Goal: Information Seeking & Learning: Learn about a topic

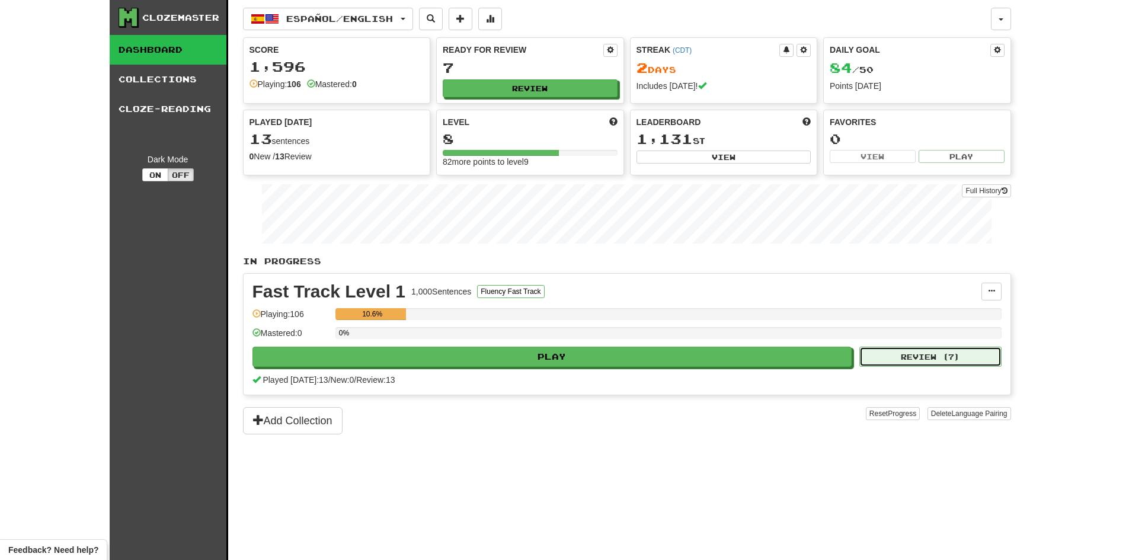
click at [950, 355] on button "Review ( 7 )" at bounding box center [931, 357] width 142 height 20
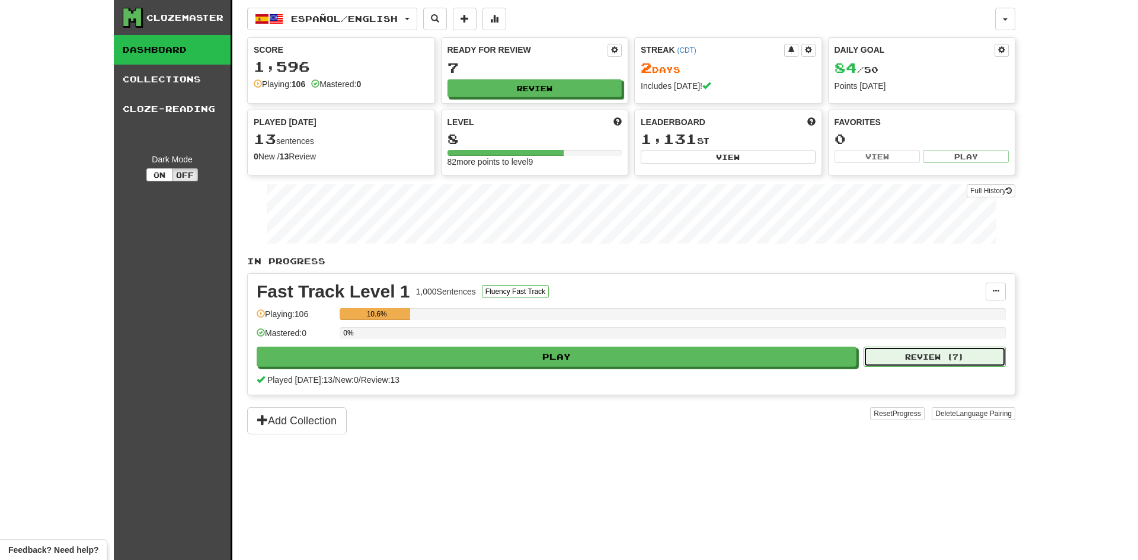
select select "**"
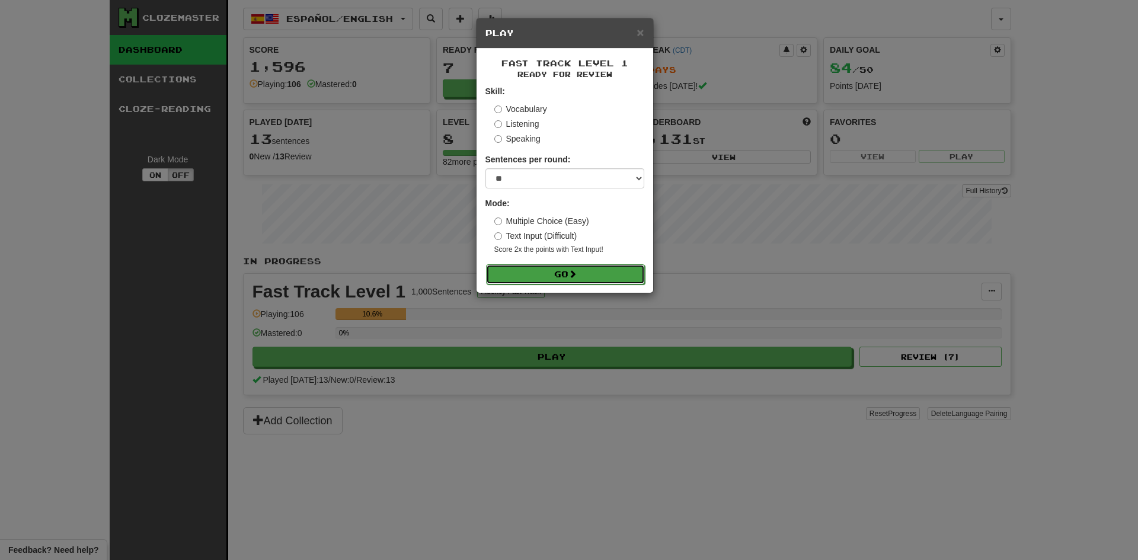
click at [566, 274] on button "Go" at bounding box center [565, 274] width 159 height 20
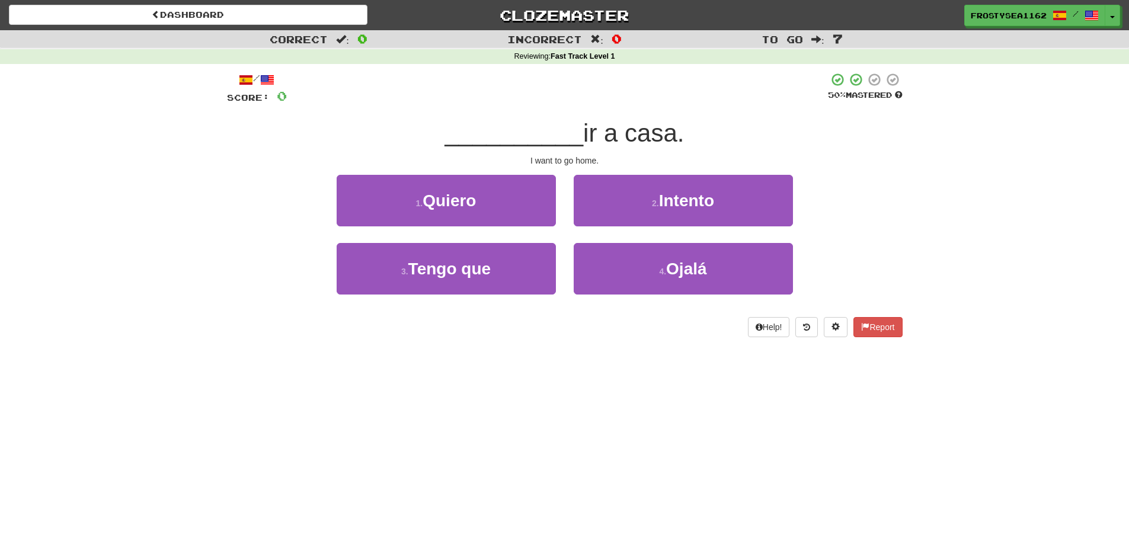
click at [334, 398] on div "Dashboard Clozemaster FrostySea1162 / Toggle Dropdown Dashboard Leaderboard Act…" at bounding box center [564, 280] width 1129 height 560
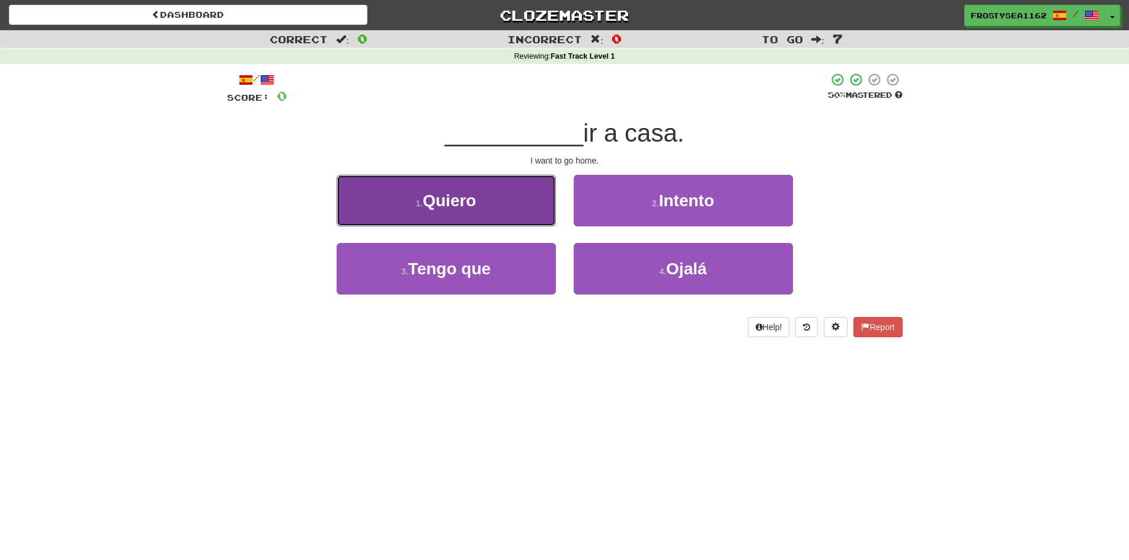
click at [488, 211] on button "1 . Quiero" at bounding box center [446, 201] width 219 height 52
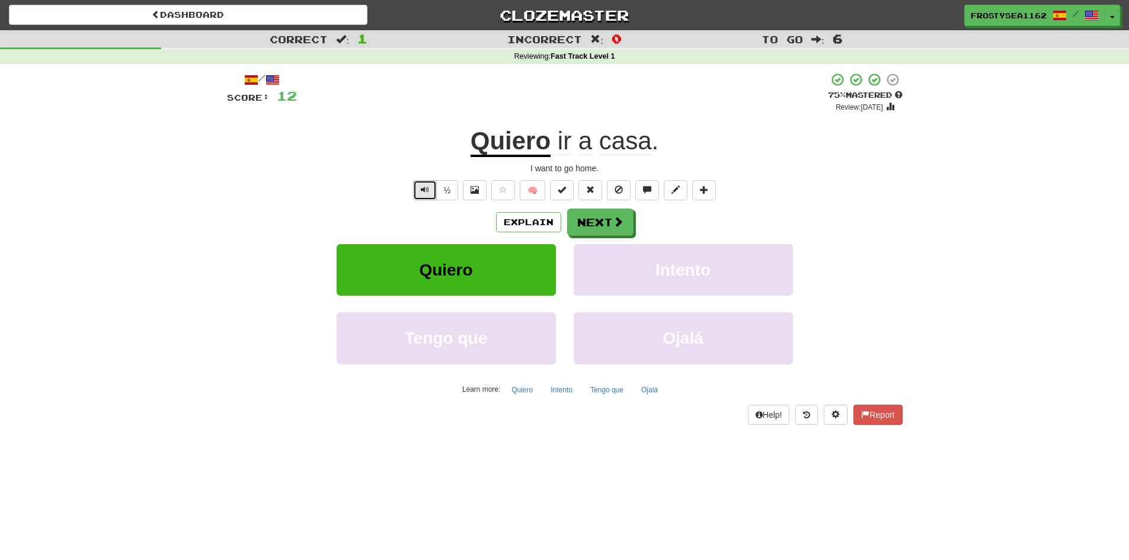
click at [417, 189] on button "Text-to-speech controls" at bounding box center [425, 190] width 24 height 20
click at [592, 227] on button "Next" at bounding box center [601, 222] width 66 height 27
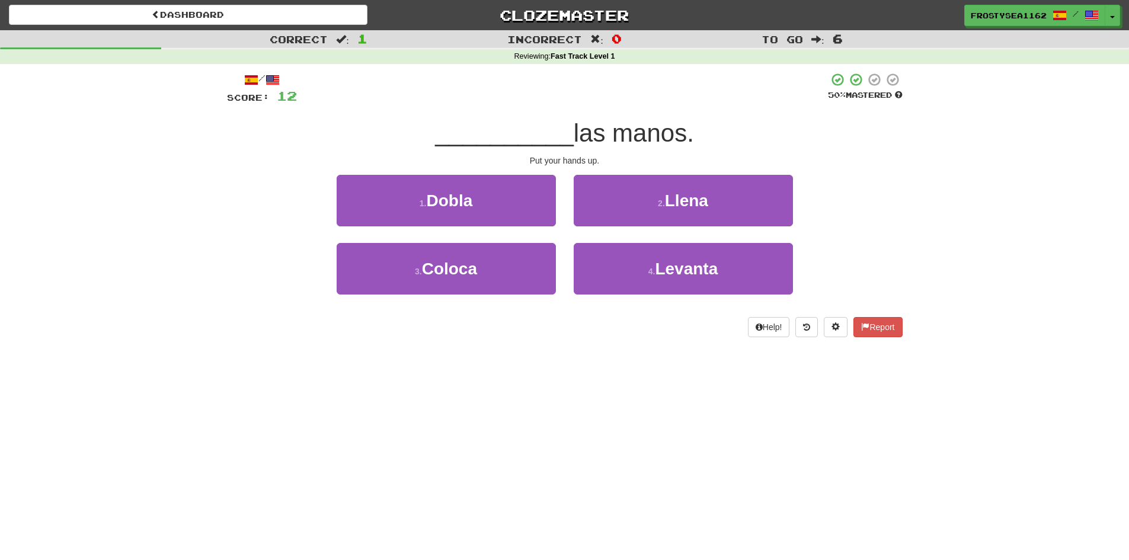
click at [503, 378] on div "Dashboard Clozemaster FrostySea1162 / Toggle Dropdown Dashboard Leaderboard Act…" at bounding box center [564, 280] width 1129 height 560
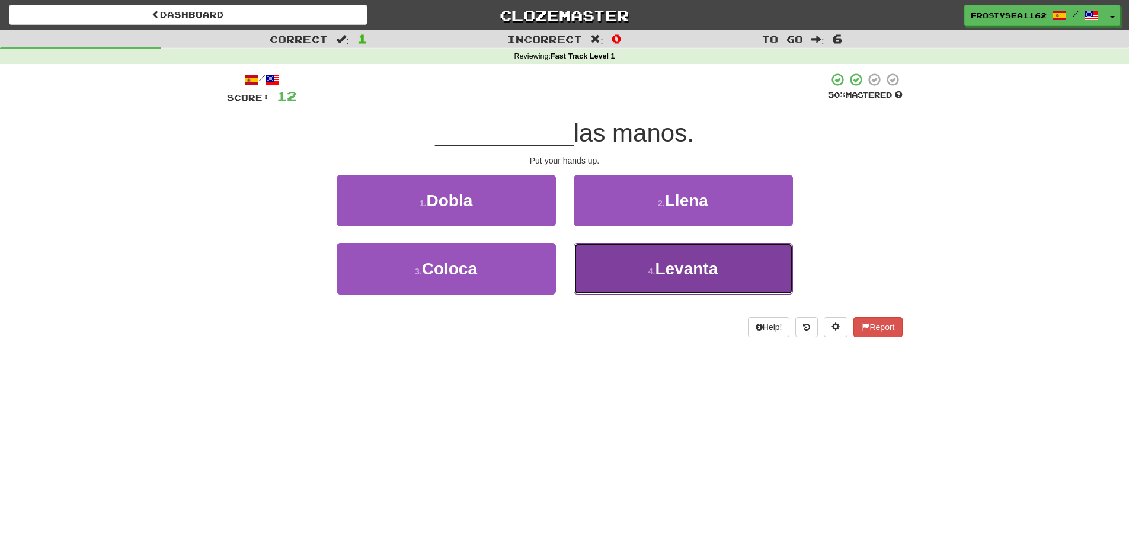
click at [667, 274] on span "Levanta" at bounding box center [686, 269] width 63 height 18
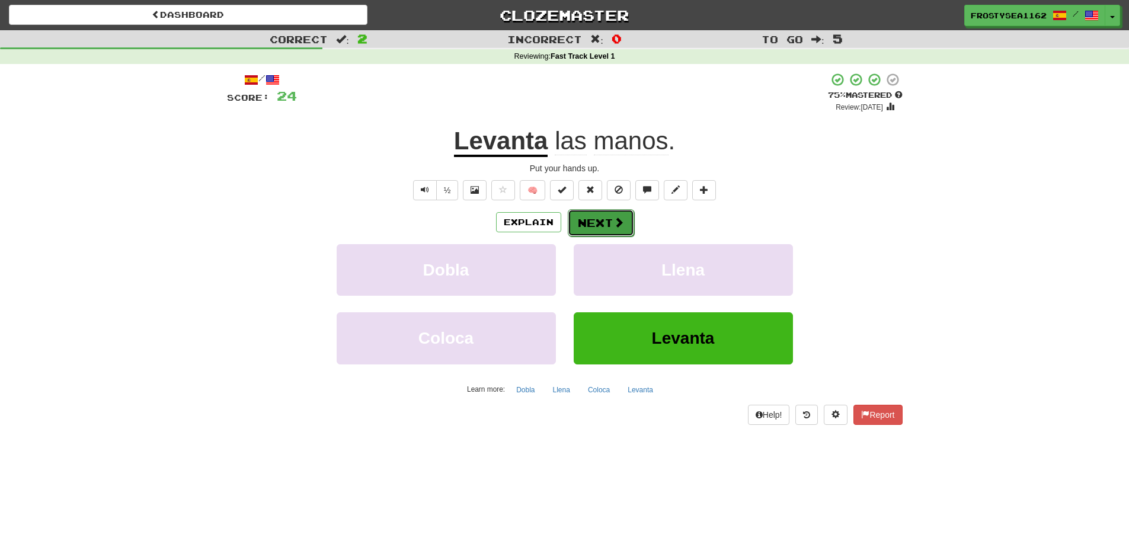
click at [616, 226] on span at bounding box center [619, 222] width 11 height 11
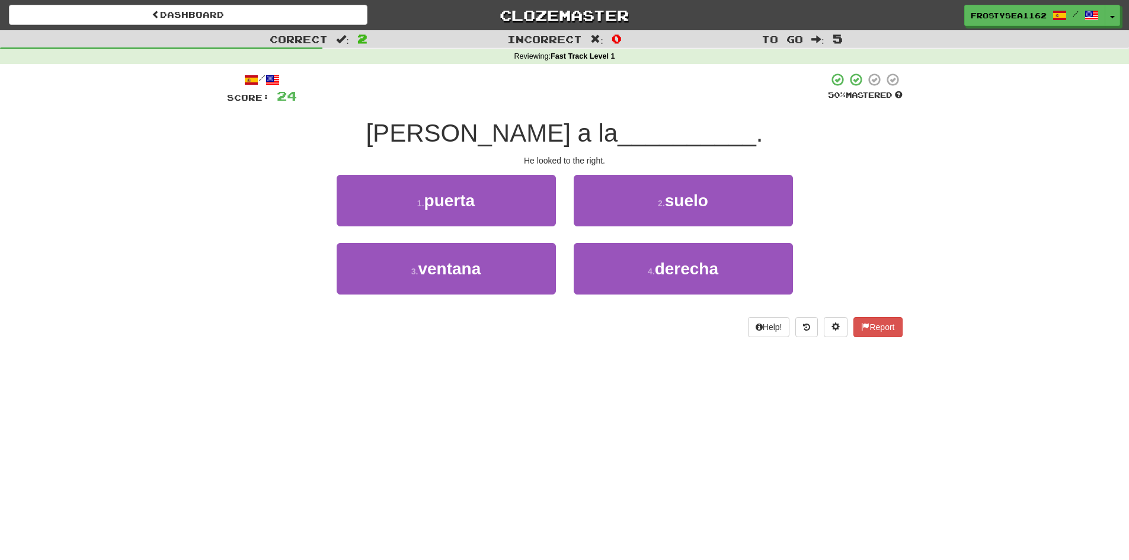
click at [290, 372] on div "Dashboard Clozemaster FrostySea1162 / Toggle Dropdown Dashboard Leaderboard Act…" at bounding box center [564, 280] width 1129 height 560
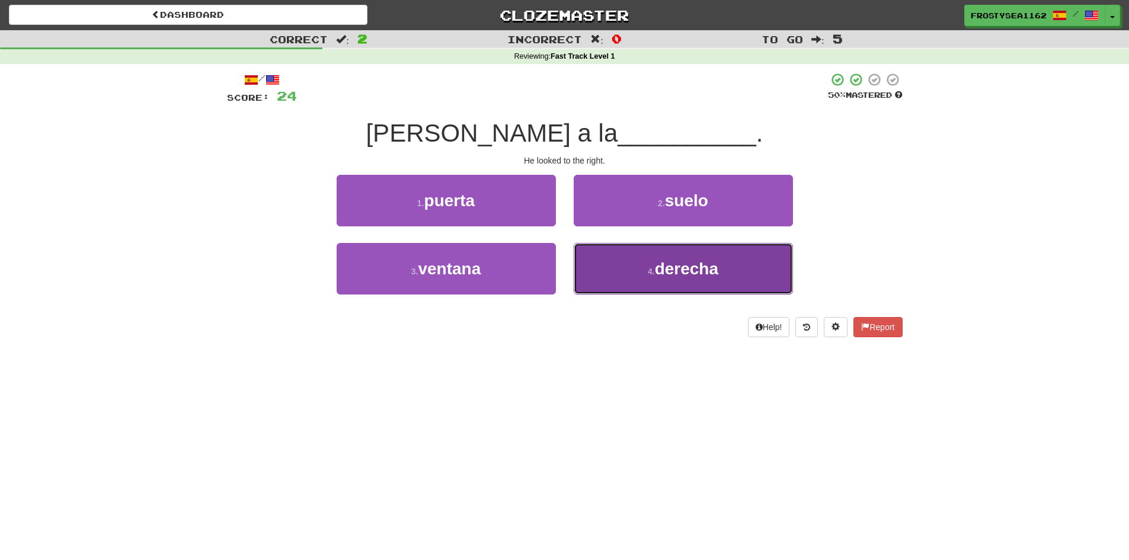
click at [670, 276] on span "derecha" at bounding box center [686, 269] width 63 height 18
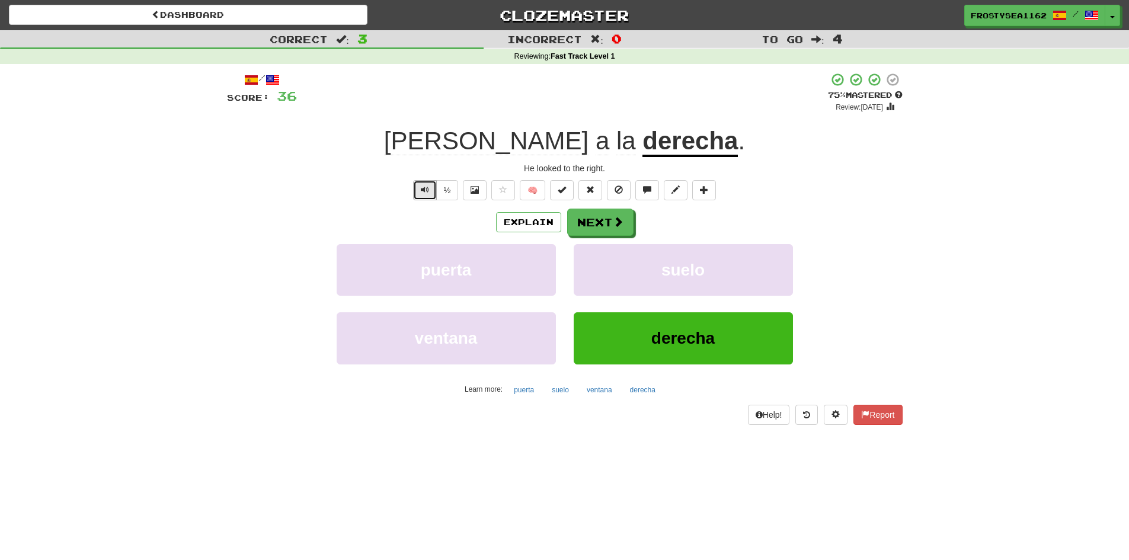
click at [430, 185] on button "Text-to-speech controls" at bounding box center [425, 190] width 24 height 20
click at [617, 226] on span at bounding box center [619, 222] width 11 height 11
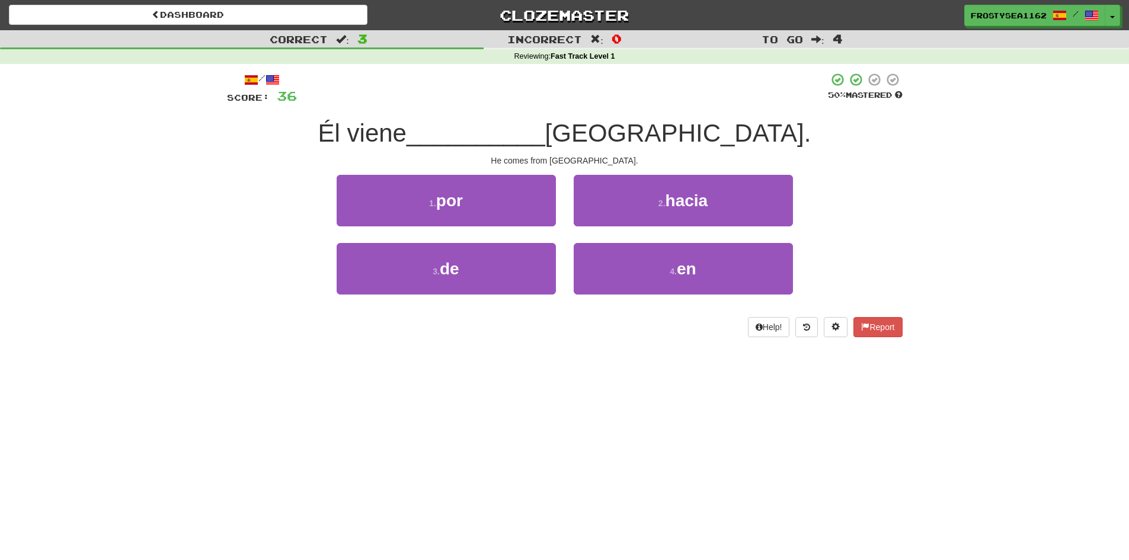
click at [268, 350] on div "/ Score: 36 50 % Mastered Él viene __________ Irlanda. He comes from Ireland. 1…" at bounding box center [565, 209] width 676 height 290
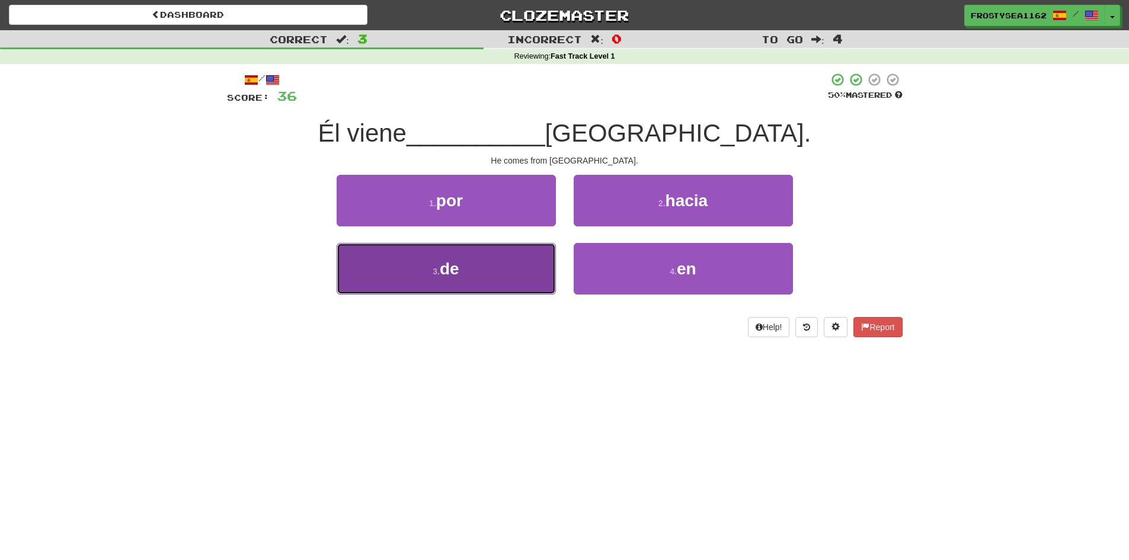
click at [487, 269] on button "3 . de" at bounding box center [446, 269] width 219 height 52
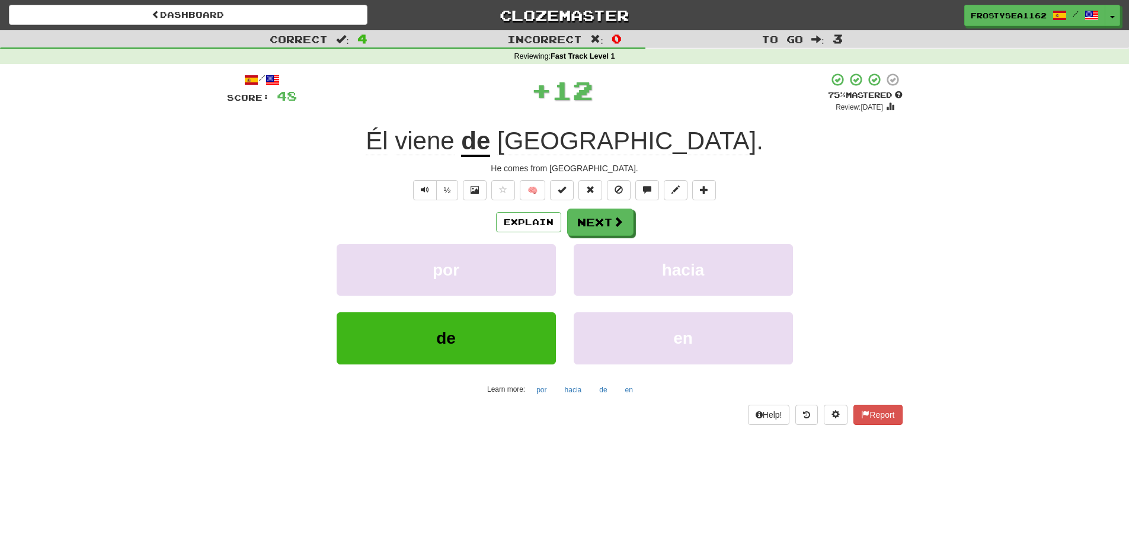
click at [255, 280] on div "por hacia" at bounding box center [564, 278] width 711 height 68
click at [419, 190] on button "Text-to-speech controls" at bounding box center [425, 190] width 24 height 20
click at [118, 269] on div "Correct : 4 Incorrect : 0 To go : 3 Reviewing : Fast Track Level 1 / Score: 48 …" at bounding box center [564, 235] width 1129 height 411
click at [617, 228] on span at bounding box center [619, 222] width 11 height 11
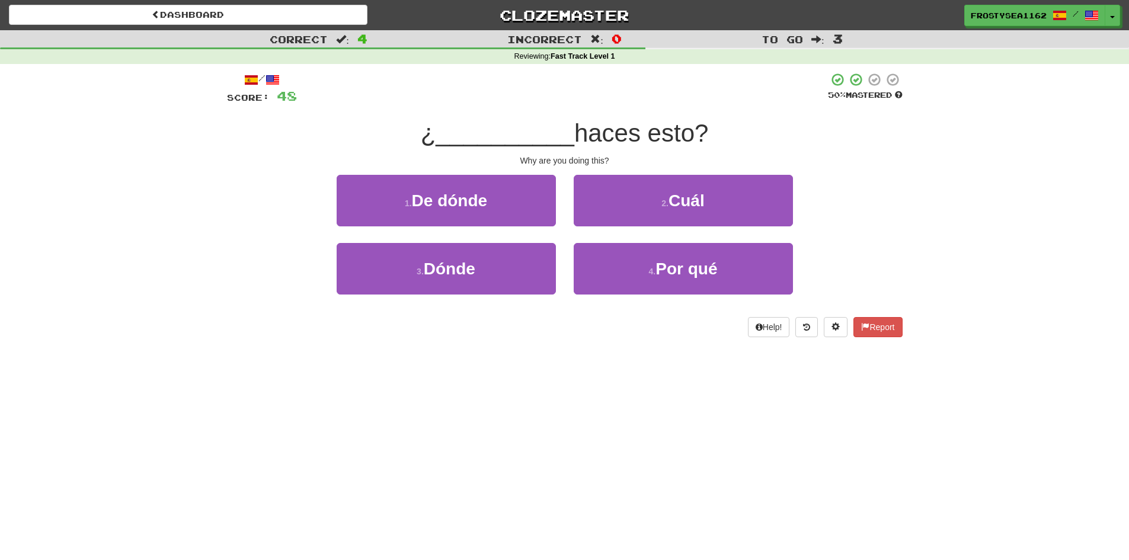
click at [199, 311] on div "Correct : 4 Incorrect : 0 To go : 3 Reviewing : Fast Track Level 1 / Score: 48 …" at bounding box center [564, 192] width 1129 height 324
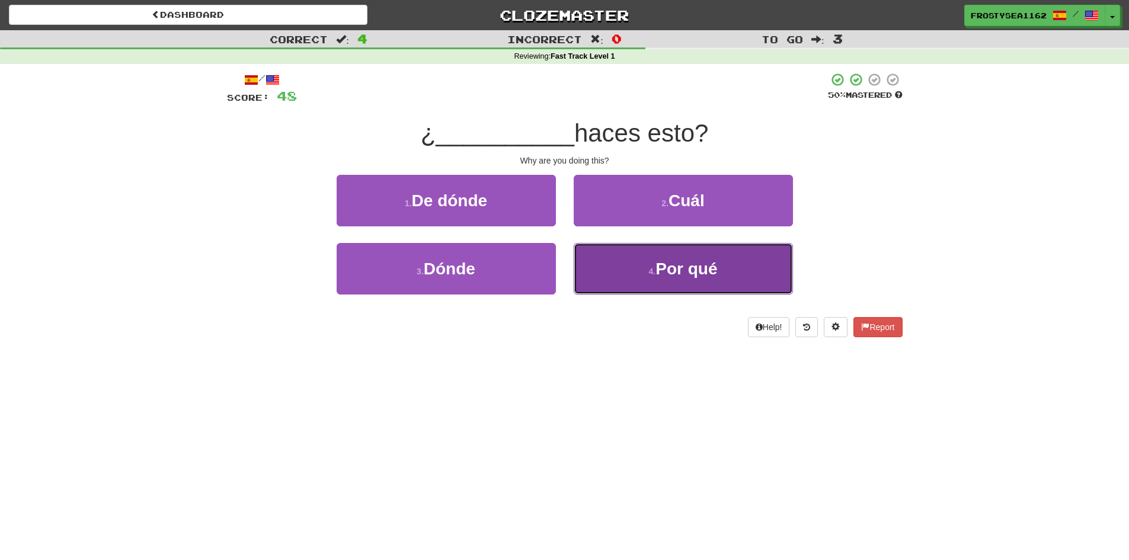
click at [641, 276] on button "4 . Por qué" at bounding box center [683, 269] width 219 height 52
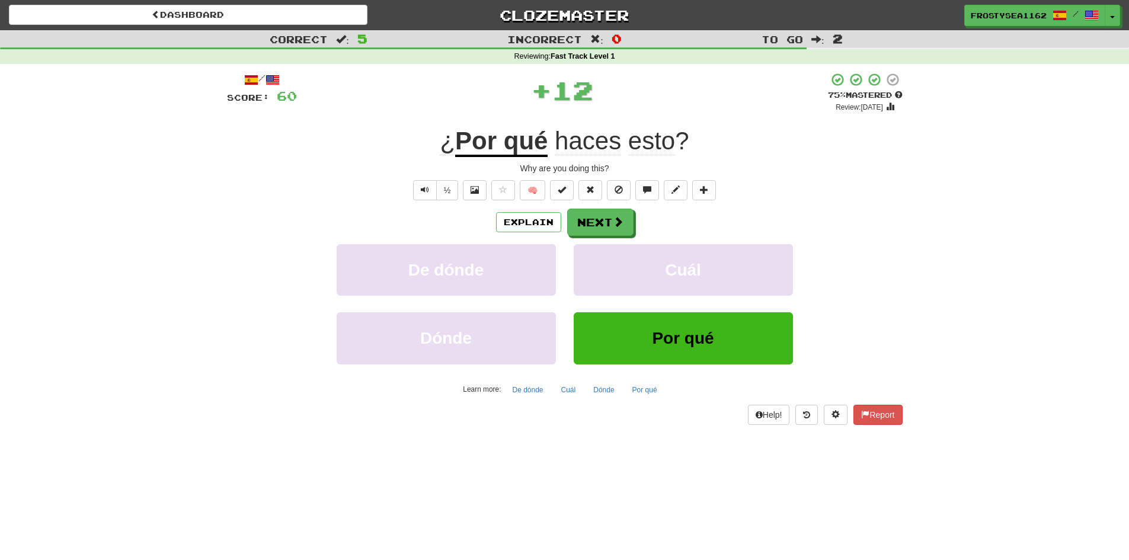
click at [183, 369] on div "Correct : 5 Incorrect : 0 To go : 2 Reviewing : Fast Track Level 1 / Score: 60 …" at bounding box center [564, 235] width 1129 height 411
click at [426, 187] on span "Text-to-speech controls" at bounding box center [425, 190] width 8 height 8
click at [598, 217] on button "Next" at bounding box center [601, 222] width 66 height 27
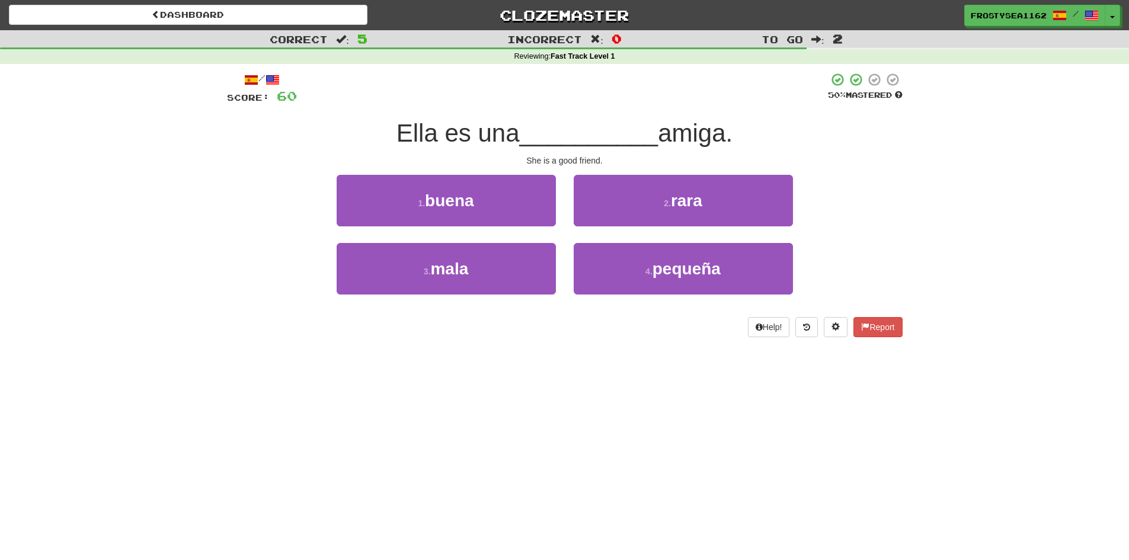
click at [212, 389] on div "Dashboard Clozemaster FrostySea1162 / Toggle Dropdown Dashboard Leaderboard Act…" at bounding box center [564, 280] width 1129 height 560
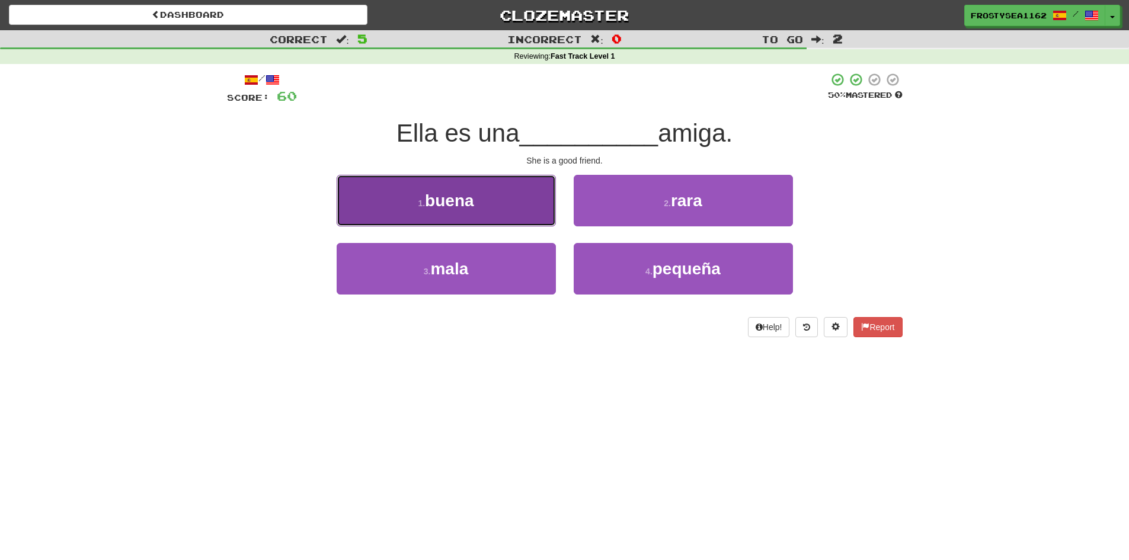
click at [439, 208] on span "buena" at bounding box center [449, 200] width 49 height 18
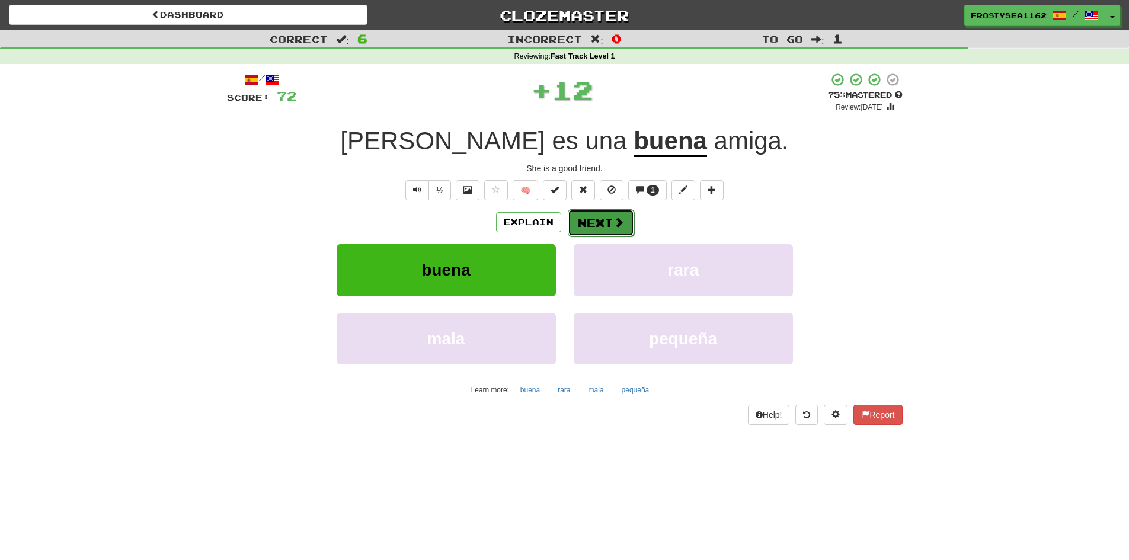
click at [604, 229] on button "Next" at bounding box center [601, 222] width 66 height 27
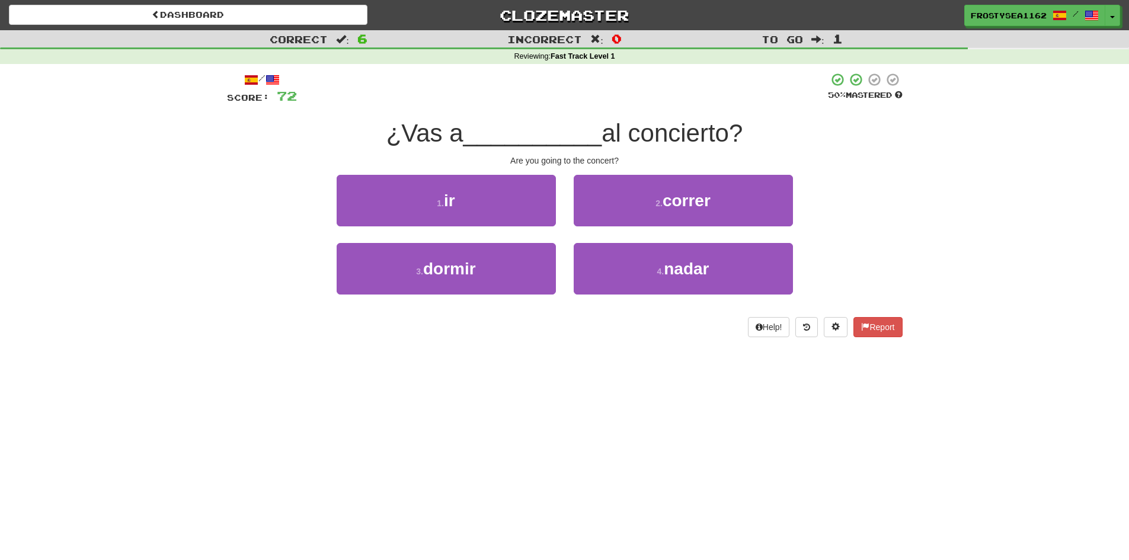
click at [113, 409] on div "Dashboard Clozemaster FrostySea1162 / Toggle Dropdown Dashboard Leaderboard Act…" at bounding box center [564, 280] width 1129 height 560
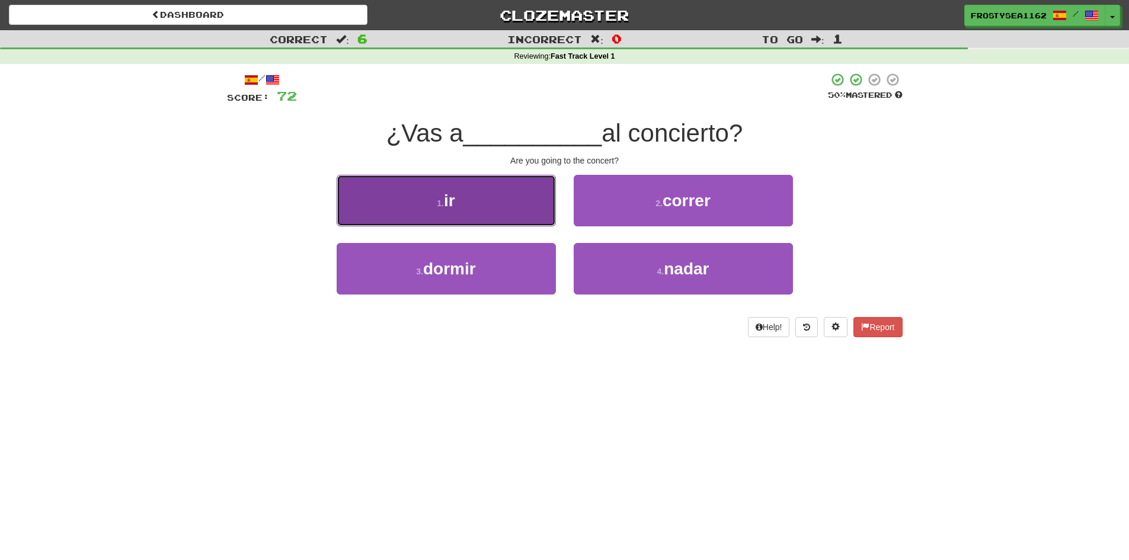
click at [430, 212] on button "1 . ir" at bounding box center [446, 201] width 219 height 52
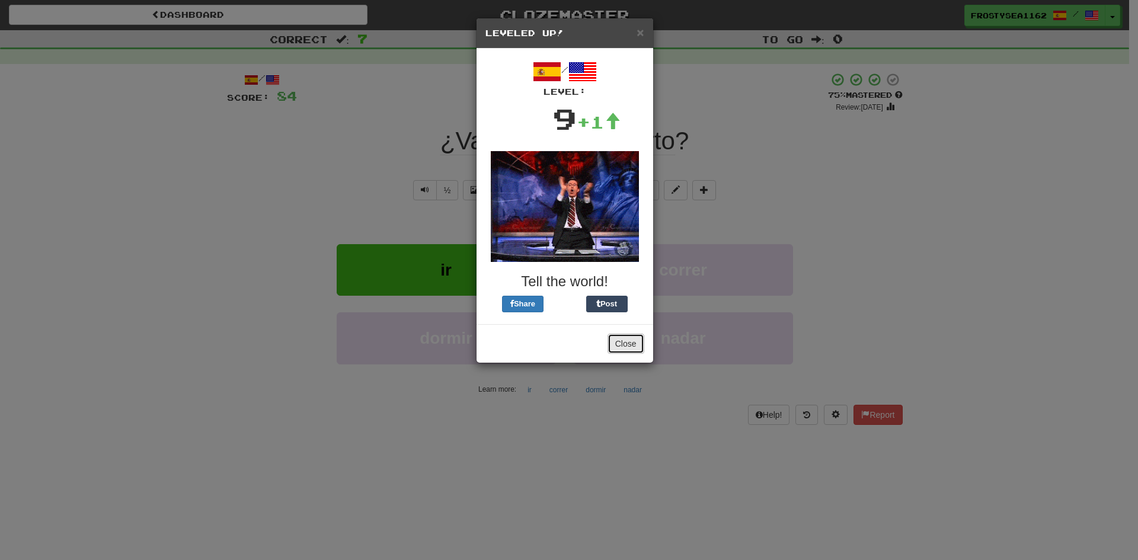
click at [635, 347] on button "Close" at bounding box center [626, 344] width 37 height 20
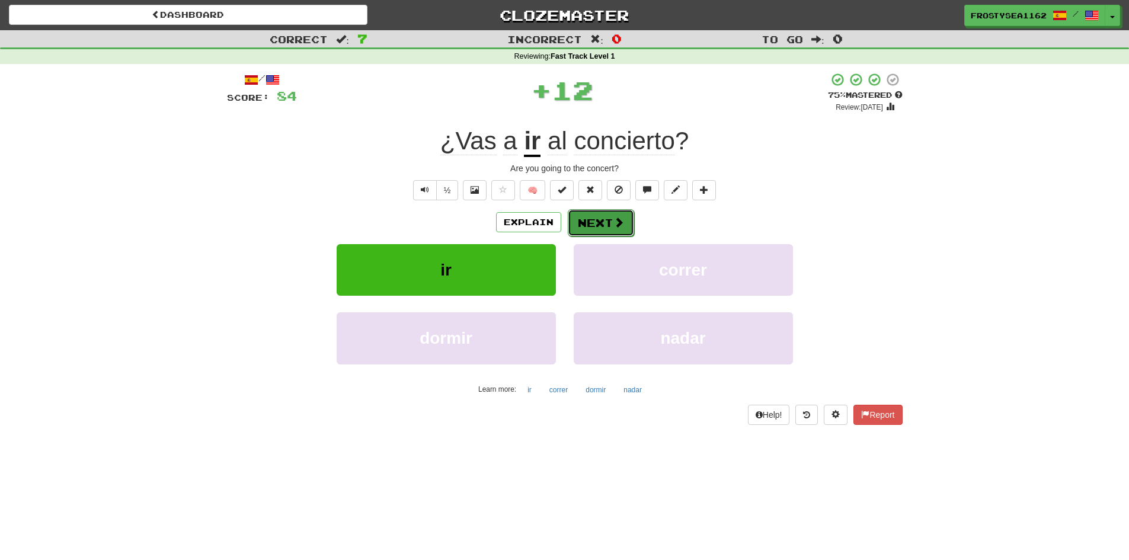
click at [603, 226] on button "Next" at bounding box center [601, 222] width 66 height 27
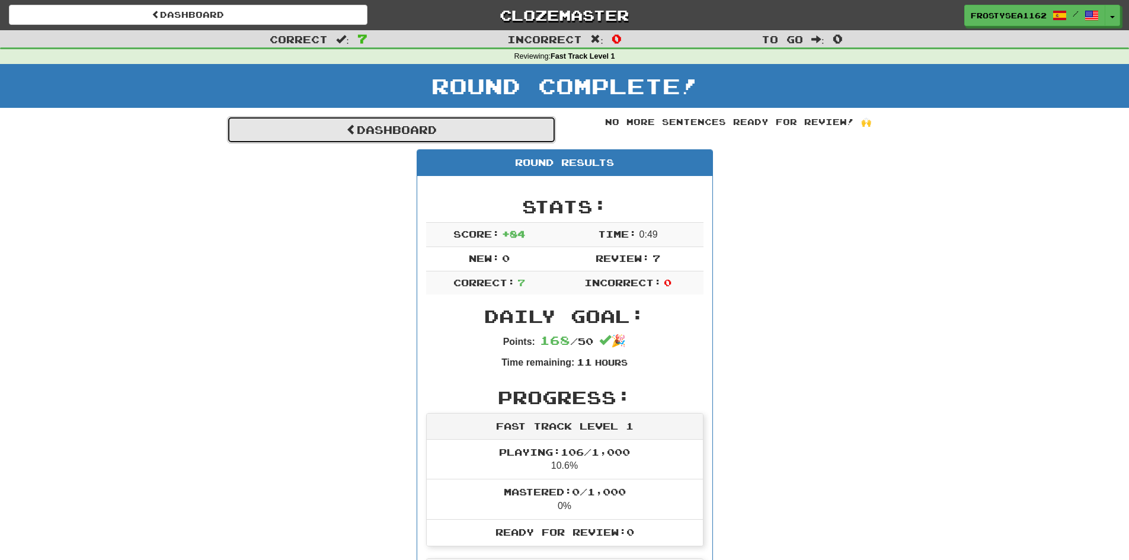
click at [423, 126] on link "Dashboard" at bounding box center [391, 129] width 329 height 27
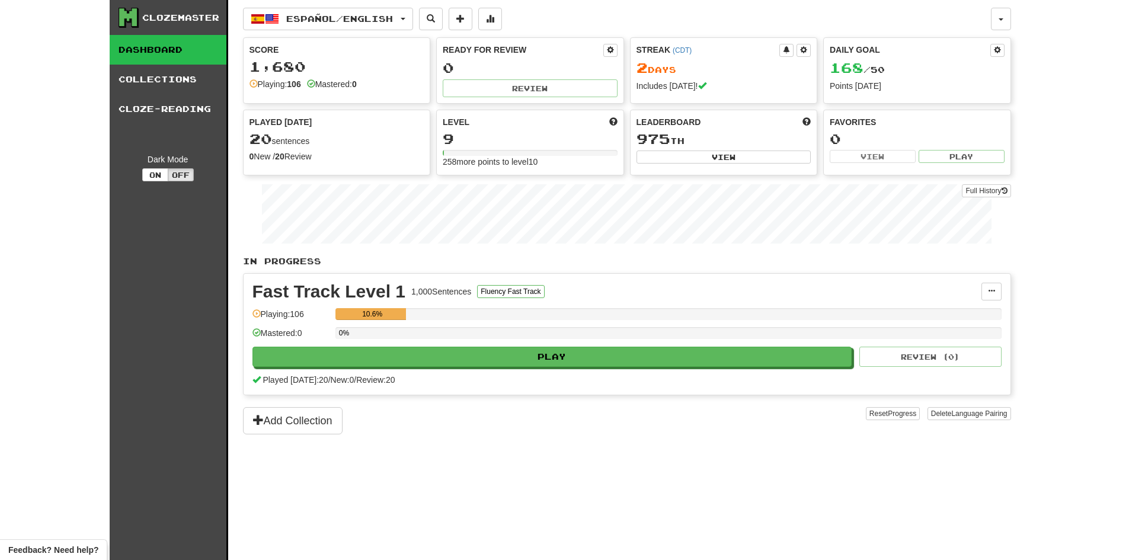
click at [519, 477] on div "Español / English Čeština / English Streak: 0 Review: 62 Daily Goal: 0 / 500 Es…" at bounding box center [627, 295] width 768 height 590
click at [499, 479] on div "Español / English Čeština / English Streak: 0 Review: 62 Daily Goal: 0 / 500 Es…" at bounding box center [627, 295] width 768 height 590
click at [613, 122] on span at bounding box center [613, 121] width 8 height 8
click at [613, 119] on span at bounding box center [613, 121] width 8 height 8
click at [469, 132] on div "9" at bounding box center [530, 139] width 175 height 15
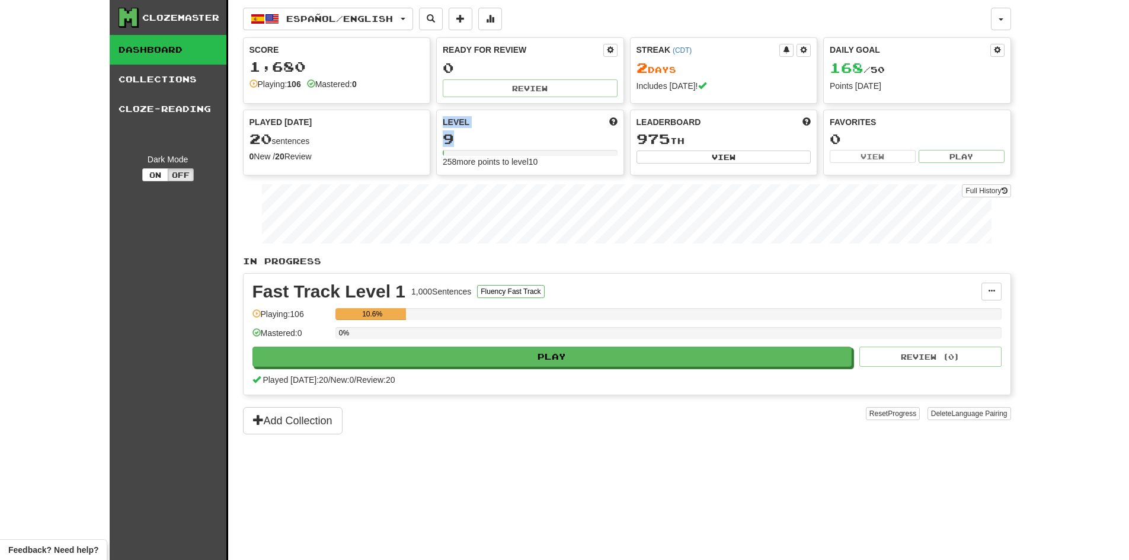
drag, startPoint x: 443, startPoint y: 119, endPoint x: 477, endPoint y: 155, distance: 49.1
click at [477, 155] on div "Level 9 258 more points to level 10" at bounding box center [530, 142] width 187 height 64
click at [524, 171] on div "Level 9 258 more points to level 10" at bounding box center [530, 142] width 187 height 64
drag, startPoint x: 627, startPoint y: 459, endPoint x: 627, endPoint y: 453, distance: 6.0
click at [627, 458] on div "Español / English Čeština / English Streak: 0 Review: 62 Daily Goal: 0 / 500 Es…" at bounding box center [627, 295] width 768 height 590
